Goal: Information Seeking & Learning: Learn about a topic

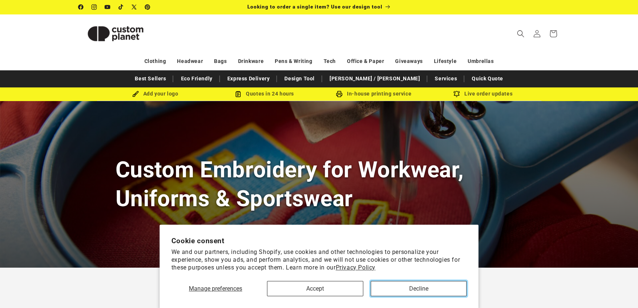
click at [394, 290] on button "Decline" at bounding box center [418, 288] width 96 height 15
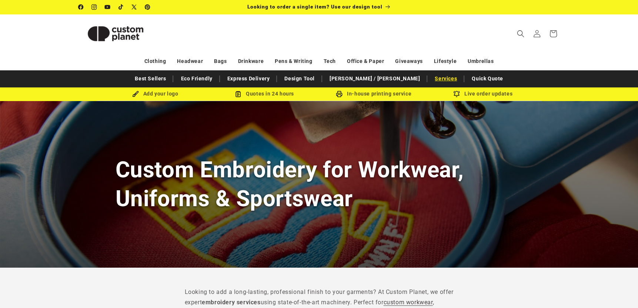
click at [431, 76] on link "Services" at bounding box center [446, 78] width 30 height 13
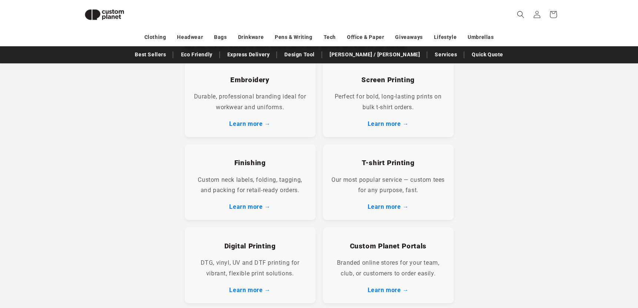
scroll to position [108, 0]
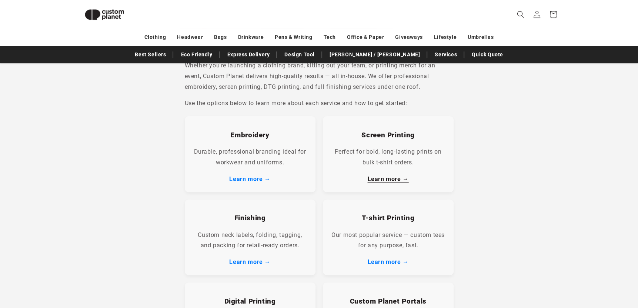
click at [376, 178] on link "Learn more →" at bounding box center [387, 178] width 41 height 7
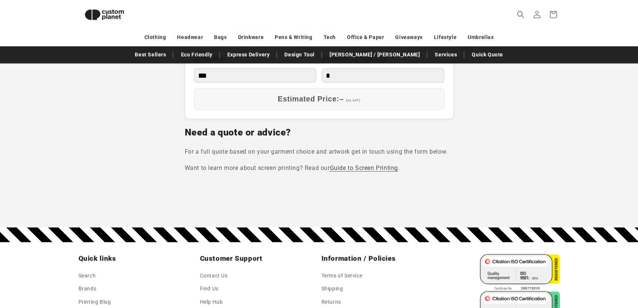
scroll to position [730, 0]
